Goal: Navigation & Orientation: Find specific page/section

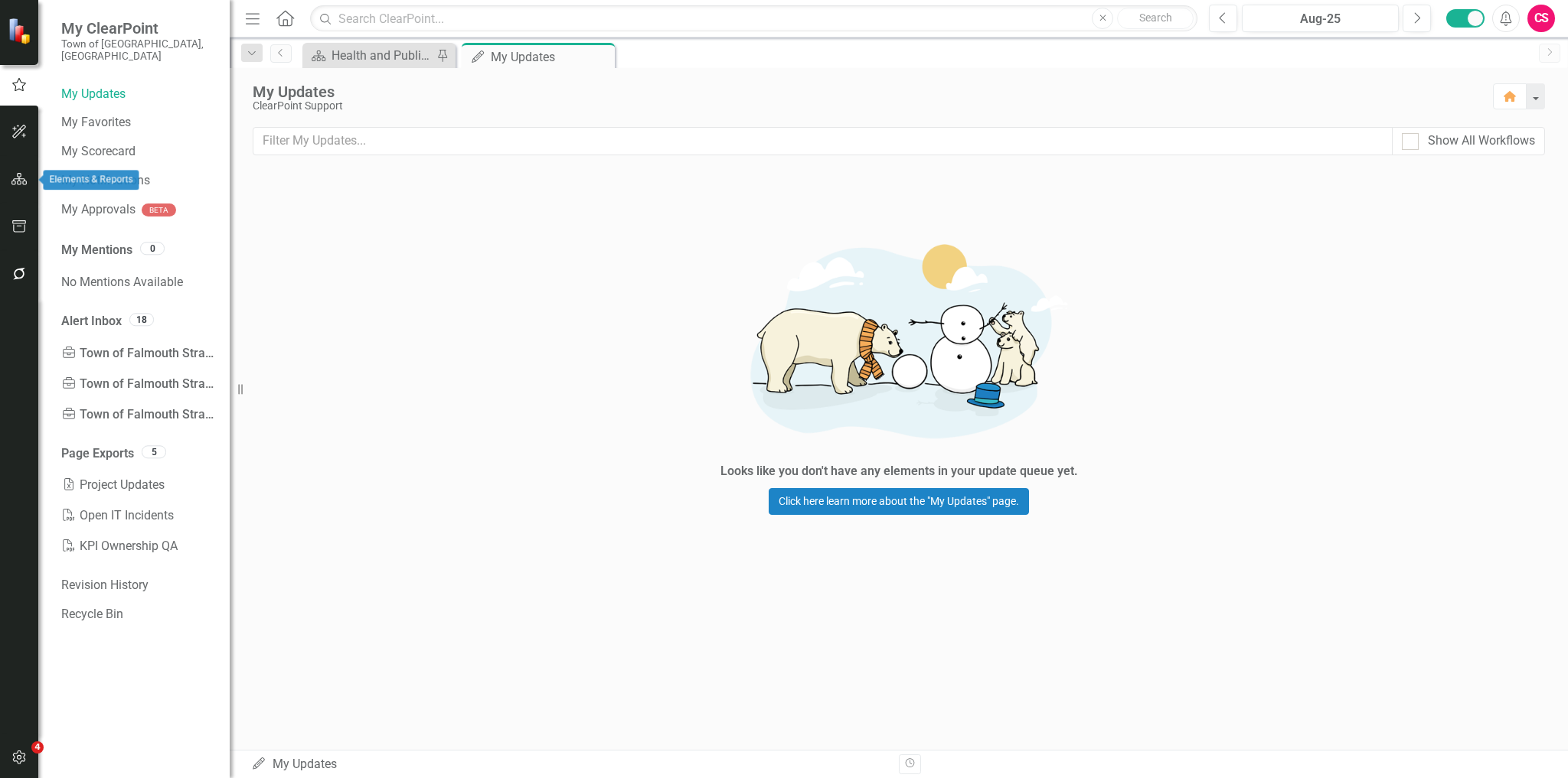
click at [18, 193] on button "button" at bounding box center [19, 180] width 34 height 32
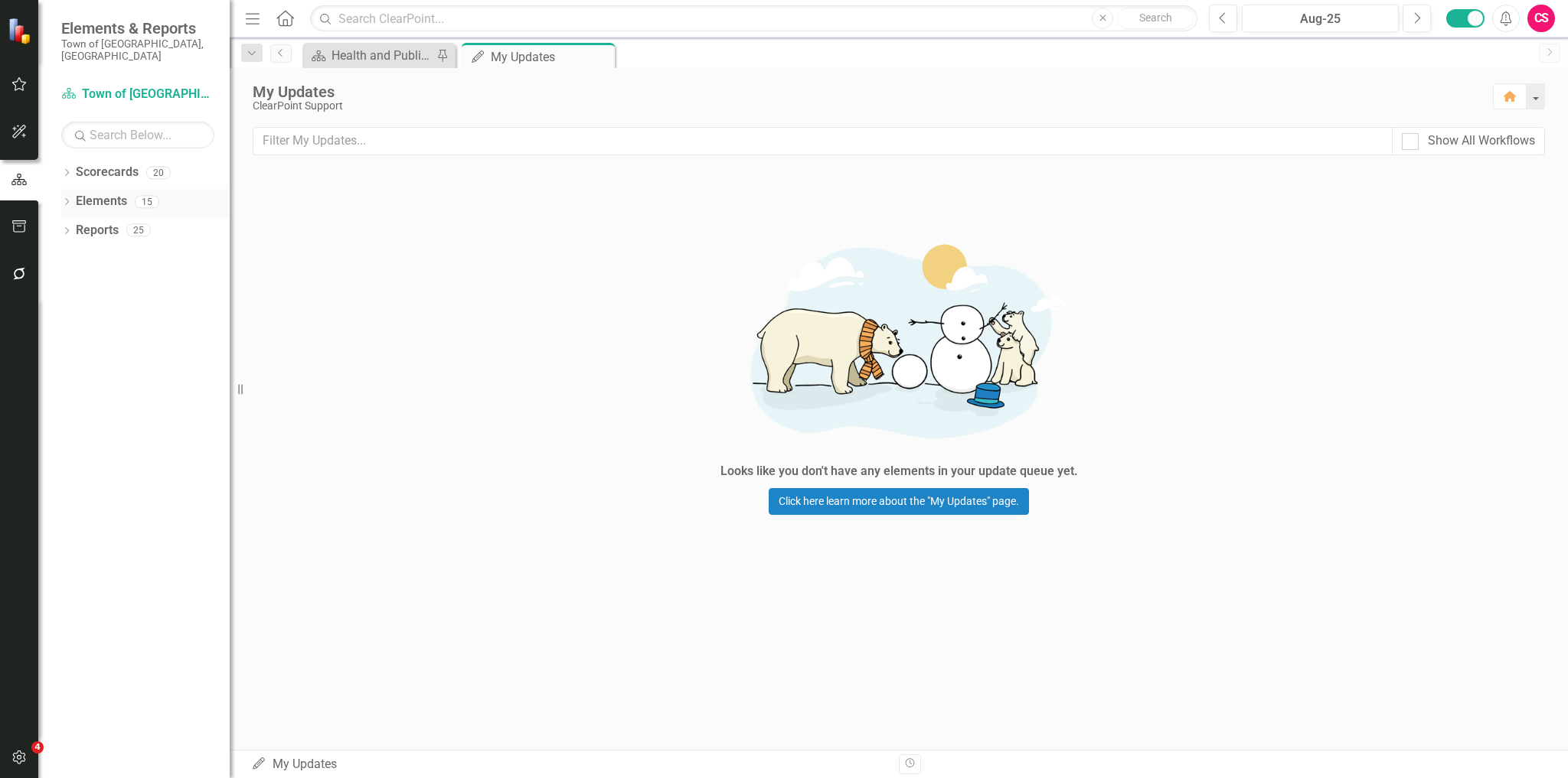
click at [62, 197] on div "Dropdown" at bounding box center [66, 203] width 11 height 13
click at [75, 257] on icon "Dropdown" at bounding box center [73, 261] width 11 height 9
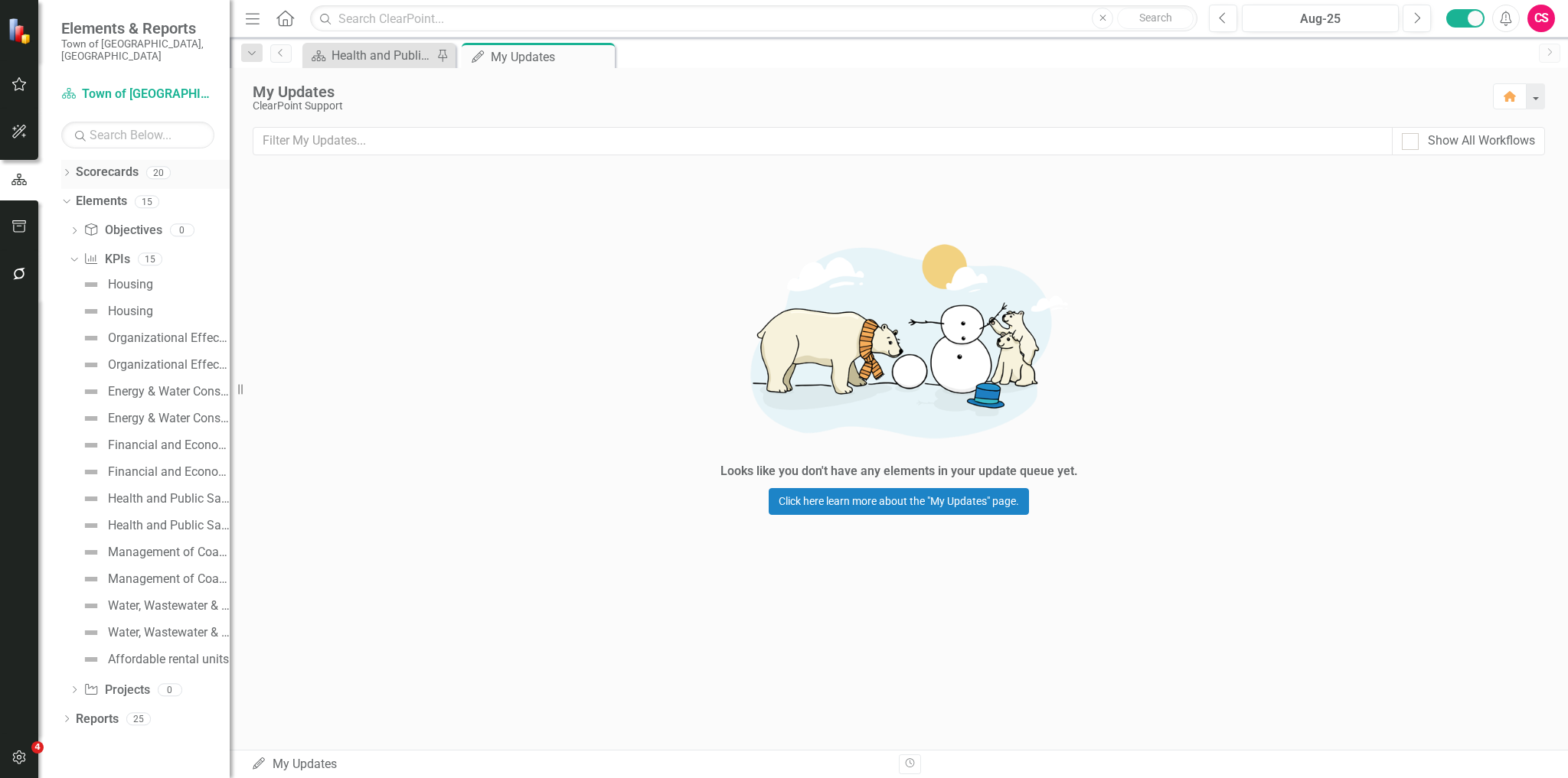
click at [64, 170] on icon "Dropdown" at bounding box center [66, 174] width 11 height 9
click at [68, 196] on icon "Dropdown" at bounding box center [74, 200] width 12 height 9
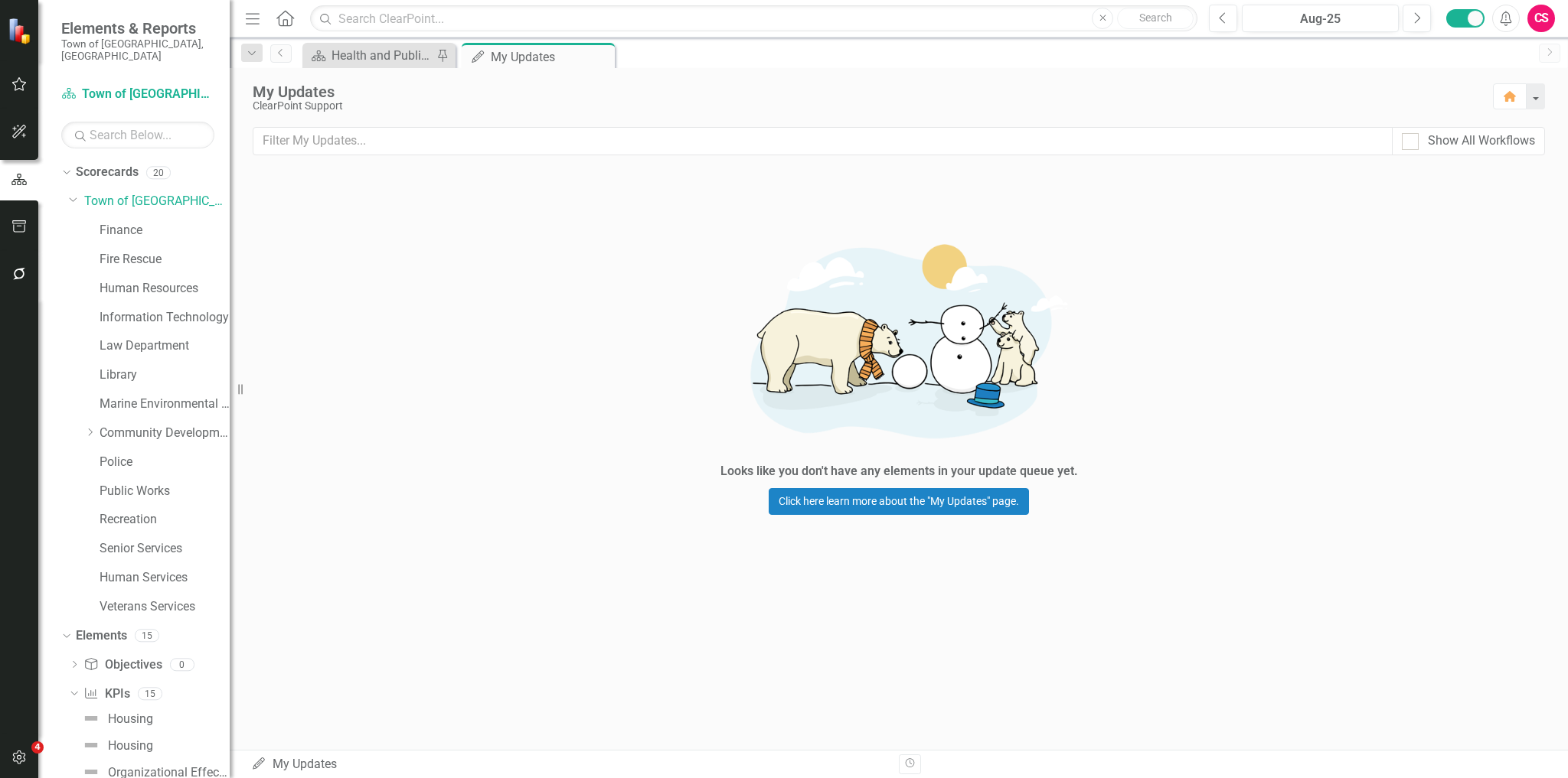
click at [98, 225] on div "Finance" at bounding box center [156, 233] width 146 height 29
click at [115, 222] on link "Finance" at bounding box center [164, 231] width 130 height 18
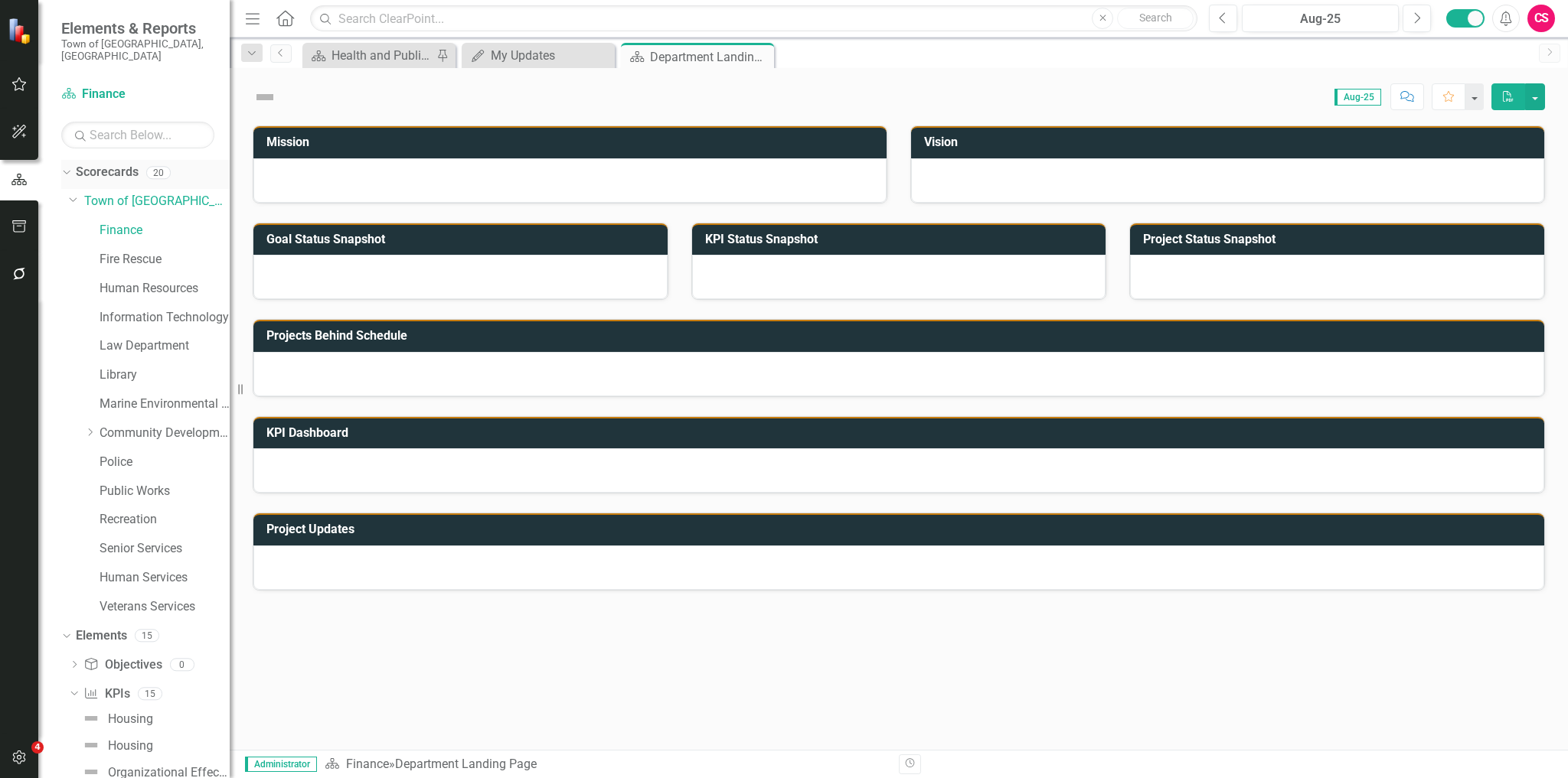
click at [67, 167] on icon "Dropdown" at bounding box center [65, 172] width 9 height 11
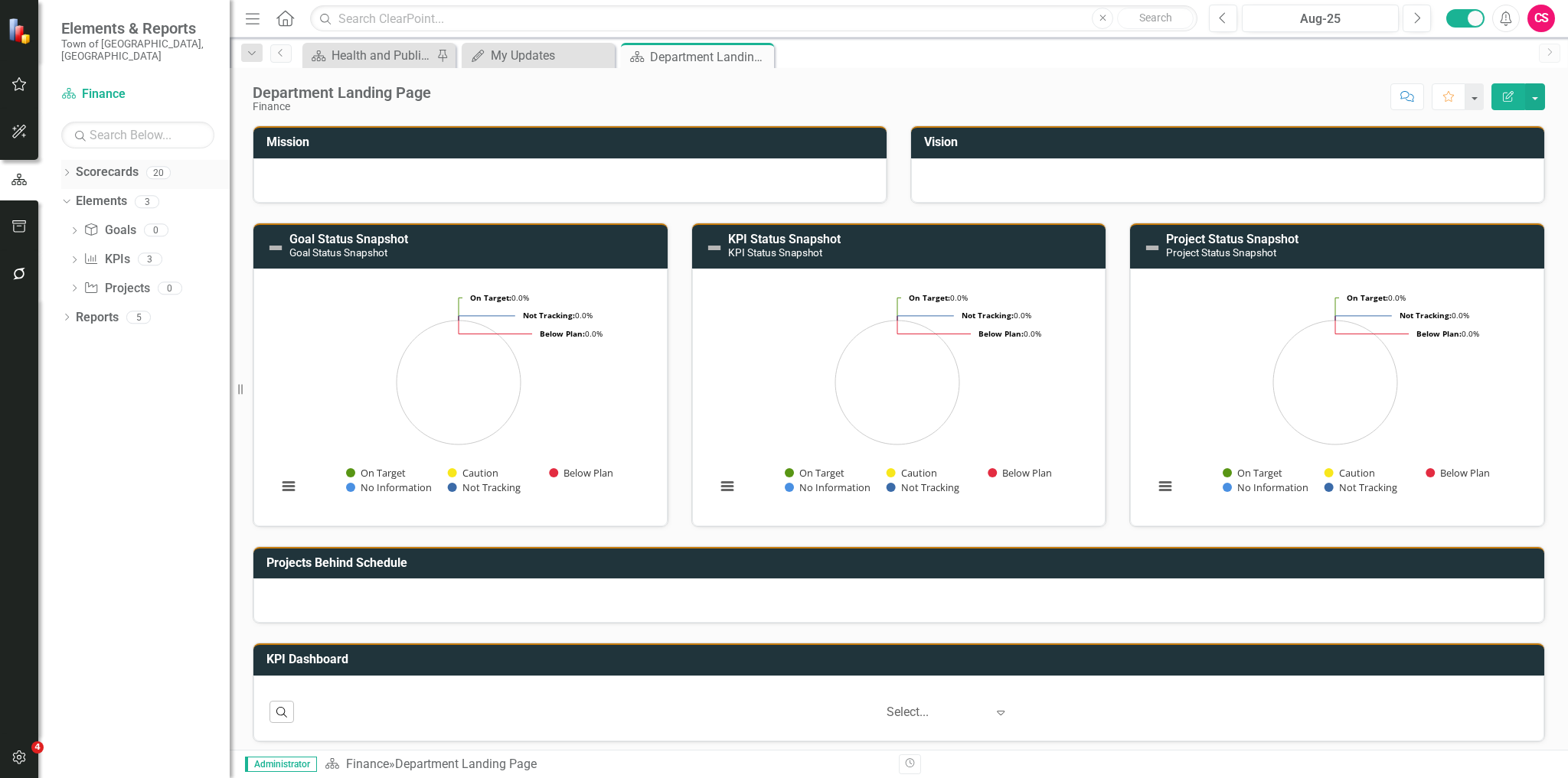
click at [66, 170] on icon "Dropdown" at bounding box center [66, 174] width 11 height 9
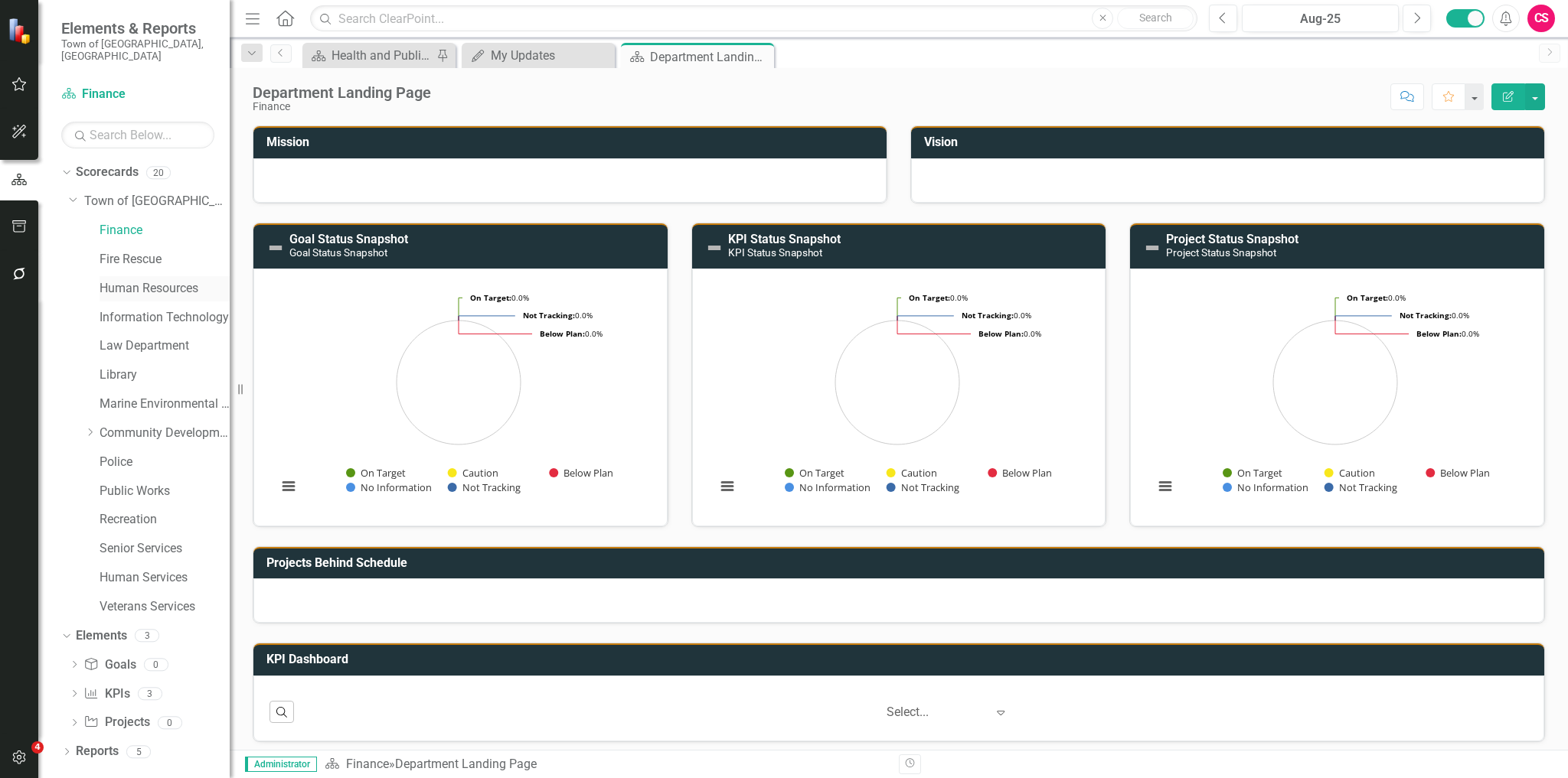
click at [131, 281] on link "Human Resources" at bounding box center [164, 289] width 130 height 18
click at [67, 167] on icon "Dropdown" at bounding box center [65, 172] width 9 height 11
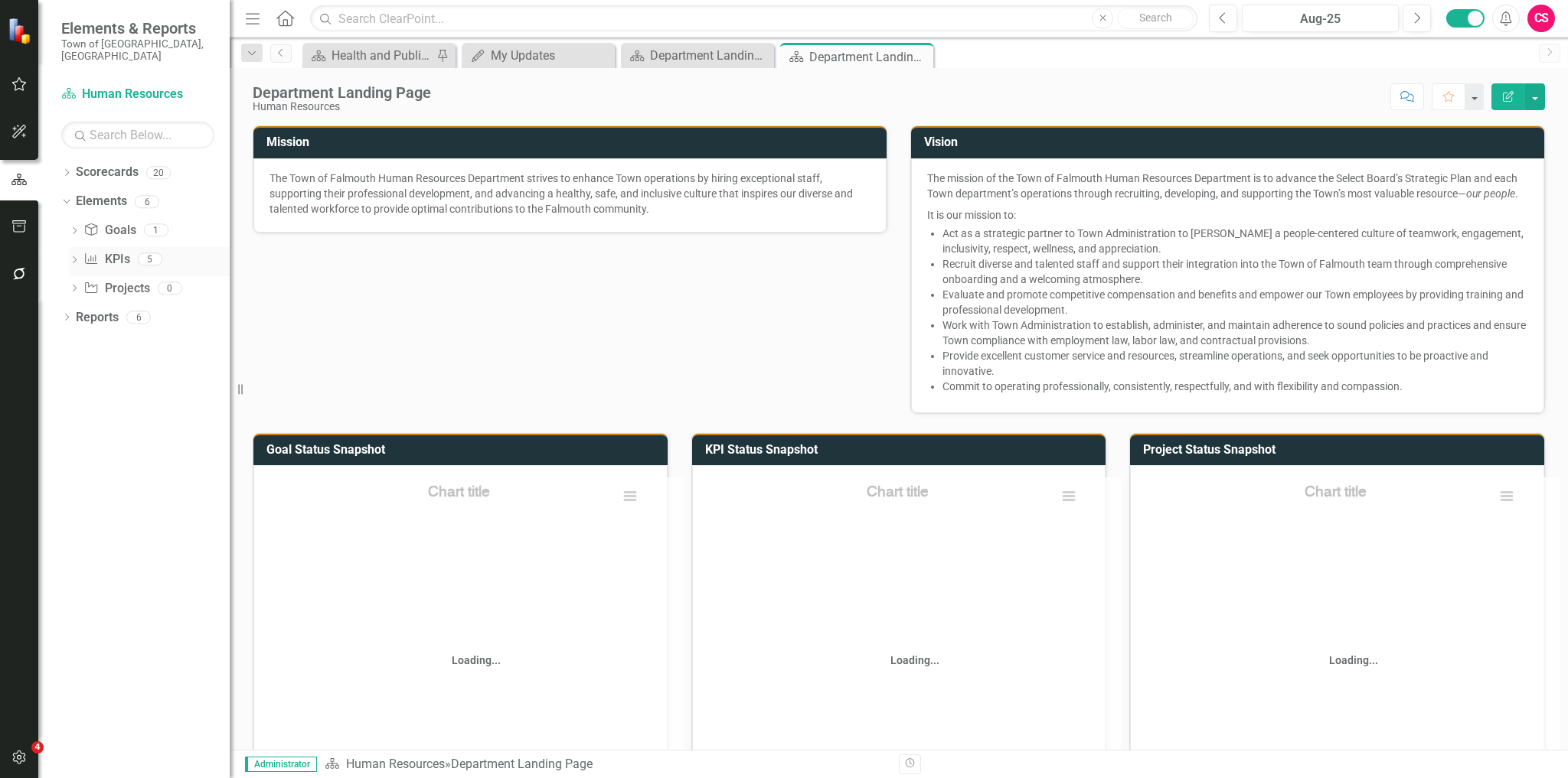
click at [78, 255] on div "Dropdown" at bounding box center [73, 261] width 11 height 13
click at [105, 278] on link "Select a Final Candidate within 2 Business Days of the Final Set of Interviews" at bounding box center [153, 284] width 152 height 24
